Goal: Check status: Check status

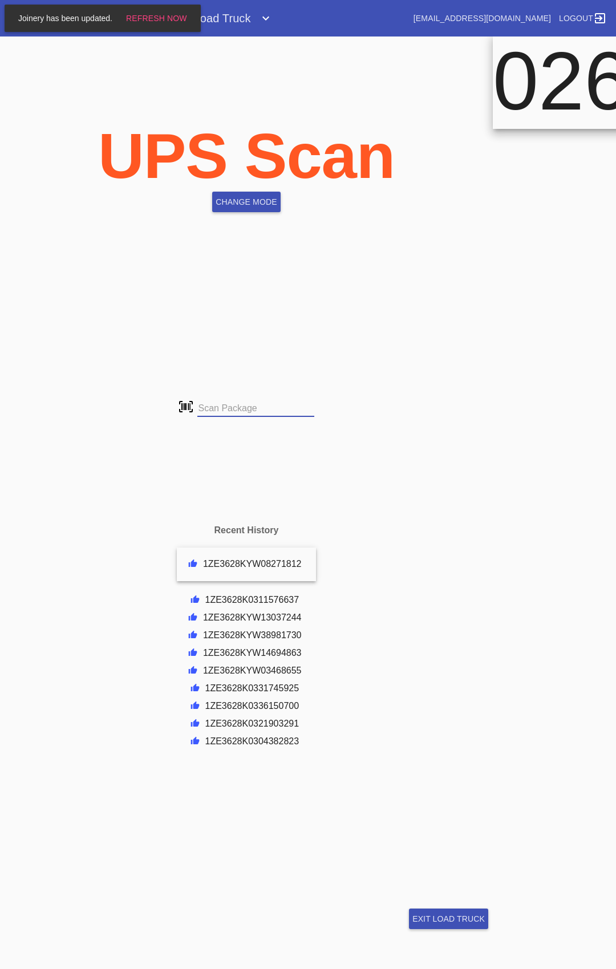
click at [295, 561] on div "1ZE3628KYW08271812" at bounding box center [252, 564] width 99 height 11
click at [222, 564] on div "1ZE3628KYW08271812" at bounding box center [252, 564] width 99 height 11
click at [190, 562] on icon "Passed" at bounding box center [193, 562] width 6 height 7
click at [190, 563] on icon "Passed" at bounding box center [193, 562] width 6 height 7
click at [226, 554] on div "1ZE3628KYW08271812" at bounding box center [247, 564] width 140 height 34
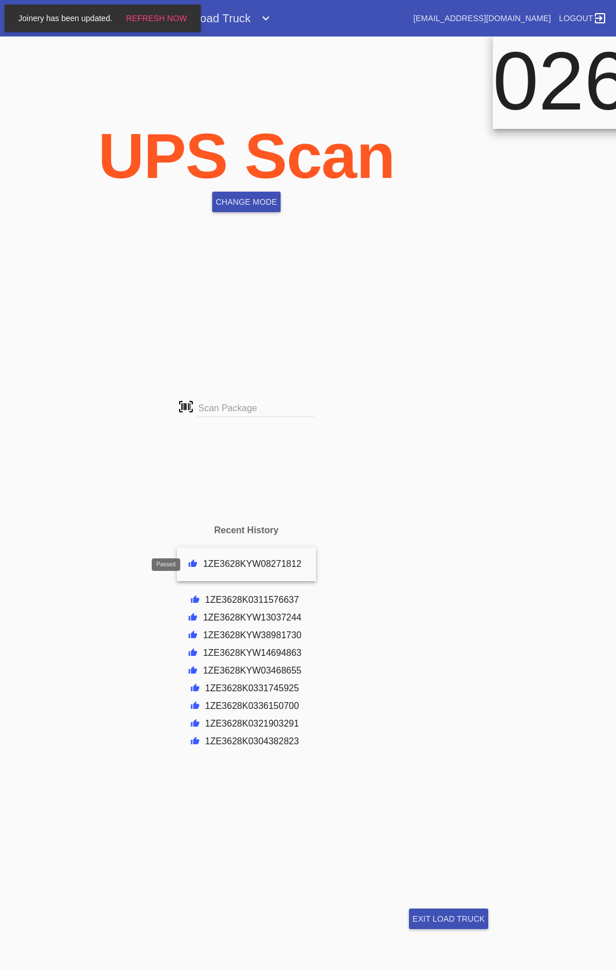
click at [190, 560] on icon "Passed" at bounding box center [193, 562] width 6 height 7
click at [188, 565] on icon "Passed" at bounding box center [189, 564] width 2 height 5
click at [334, 271] on div "UPS Scan change mode This doesn't look like a Trackable Package Number... Track…" at bounding box center [246, 484] width 493 height 896
click at [529, 326] on div "026" at bounding box center [554, 484] width 123 height 896
click at [551, 430] on div "026" at bounding box center [554, 484] width 123 height 896
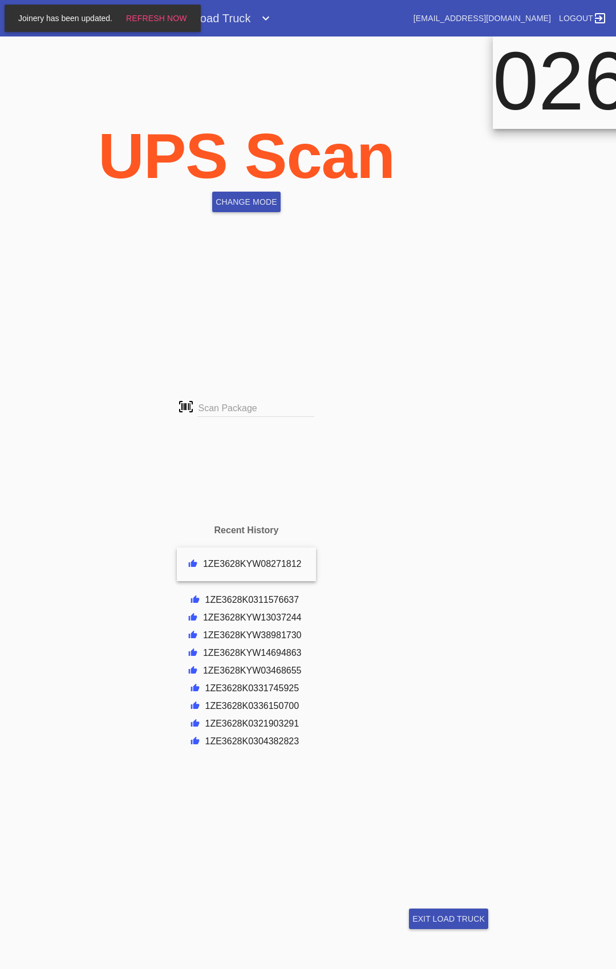
click at [444, 283] on div "UPS Scan change mode This doesn't look like a Trackable Package Number... Track…" at bounding box center [246, 484] width 493 height 896
click at [233, 67] on div "UPS Scan change mode" at bounding box center [246, 141] width 493 height 210
click at [98, 148] on b "UPS Scan" at bounding box center [246, 155] width 297 height 71
